Goal: Navigation & Orientation: Find specific page/section

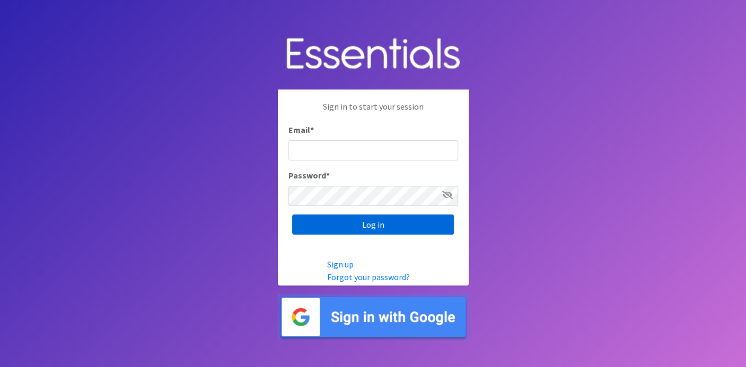
type input "[EMAIL_ADDRESS][DOMAIN_NAME]"
click at [418, 229] on input "Log in" at bounding box center [373, 225] width 162 height 20
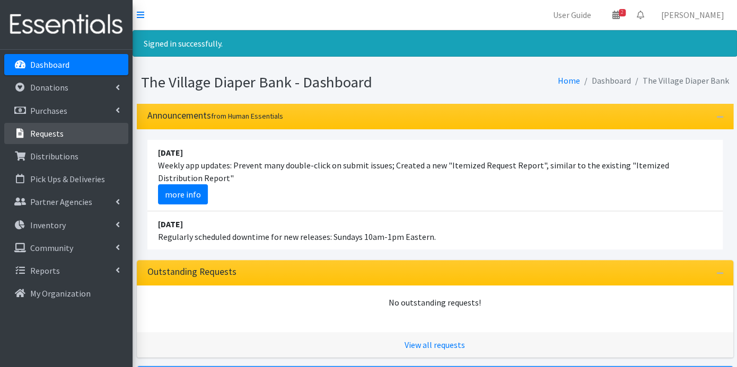
click at [64, 129] on link "Requests" at bounding box center [66, 133] width 124 height 21
